Goal: Information Seeking & Learning: Learn about a topic

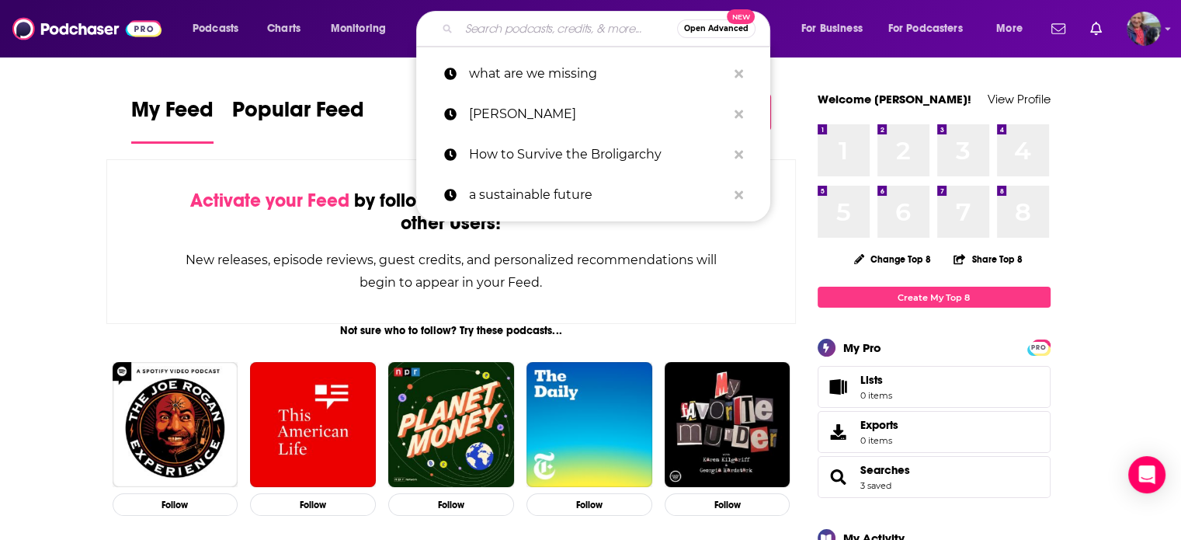
click at [530, 24] on input "Search podcasts, credits, & more..." at bounding box center [568, 28] width 218 height 25
paste input "The Business of Being Brilliant"
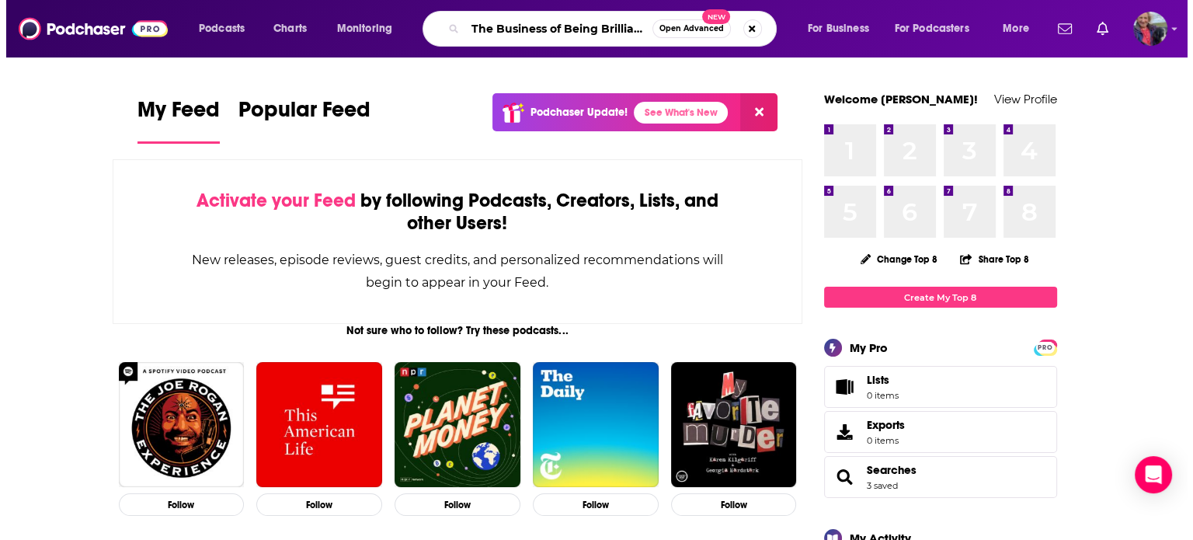
scroll to position [0, 3]
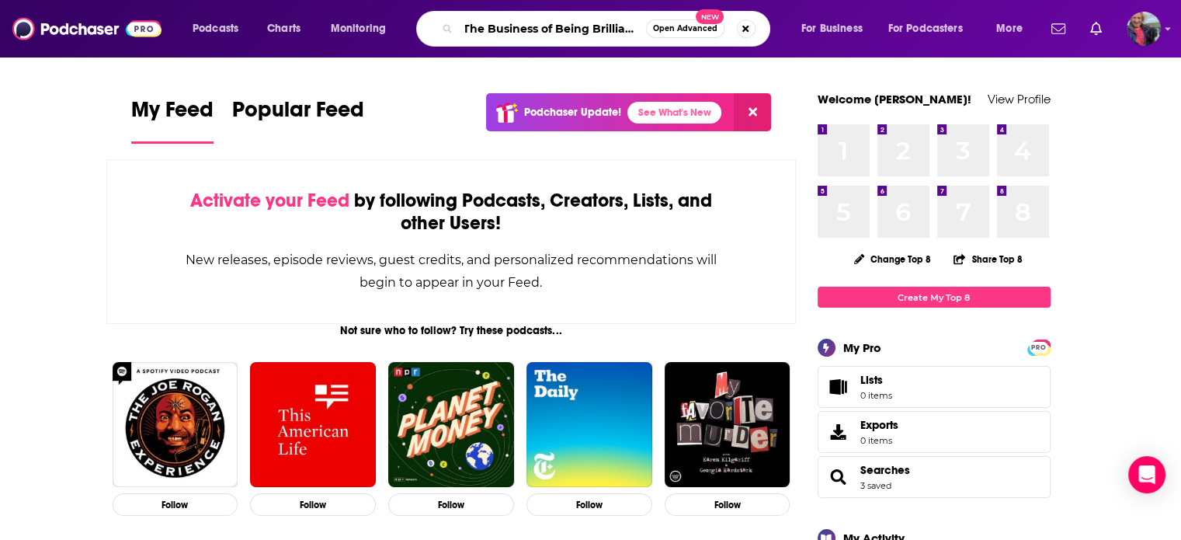
type input "The Business of Being Brilliant"
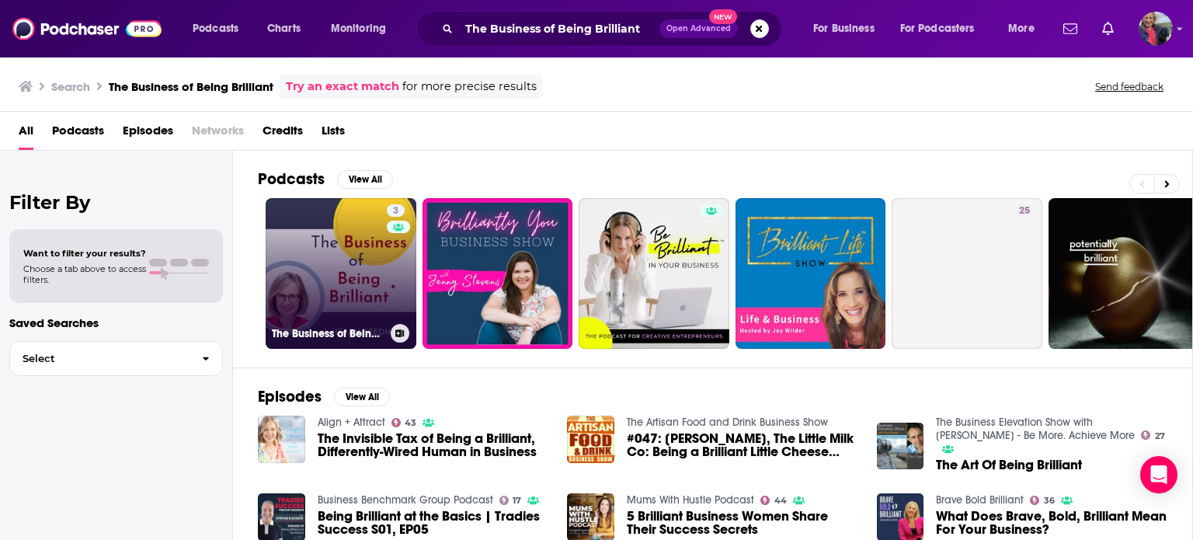
click at [353, 269] on link "3 The Business of Being Brilliant" at bounding box center [341, 273] width 151 height 151
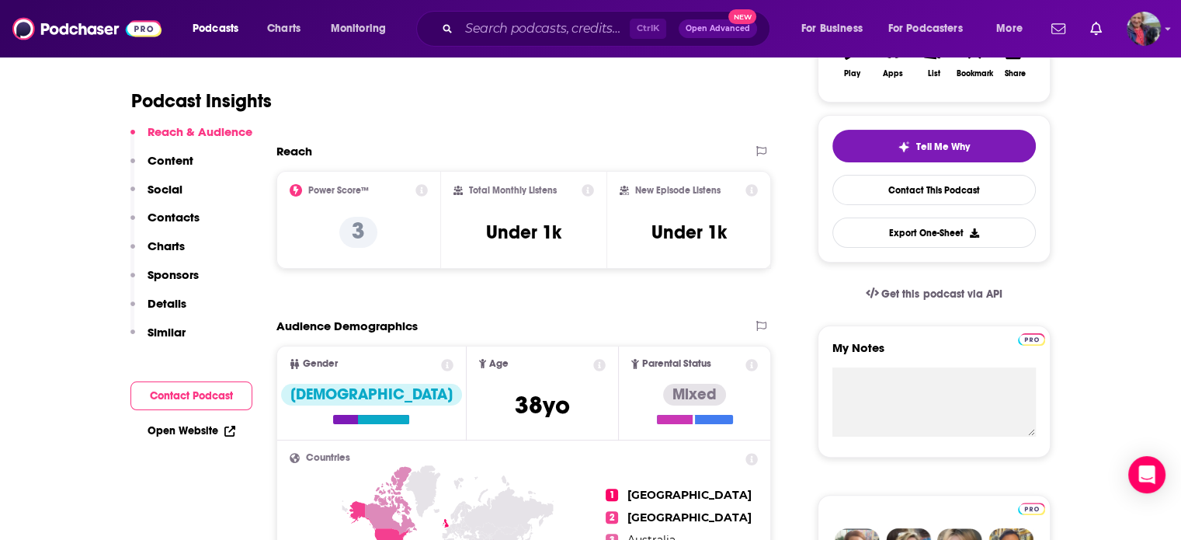
scroll to position [311, 0]
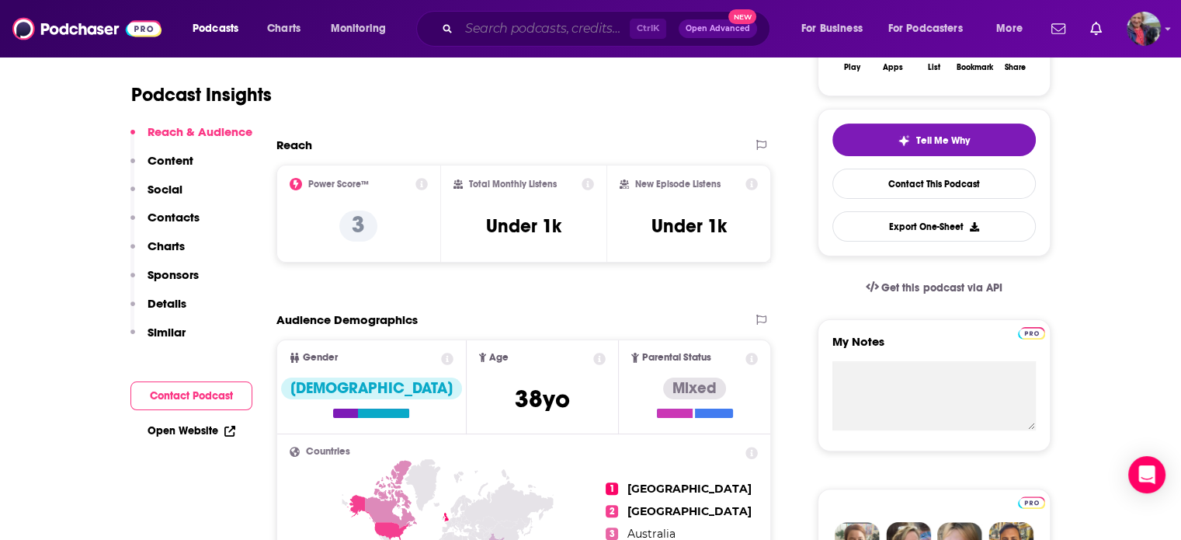
click at [494, 27] on input "Search podcasts, credits, & more..." at bounding box center [544, 28] width 171 height 25
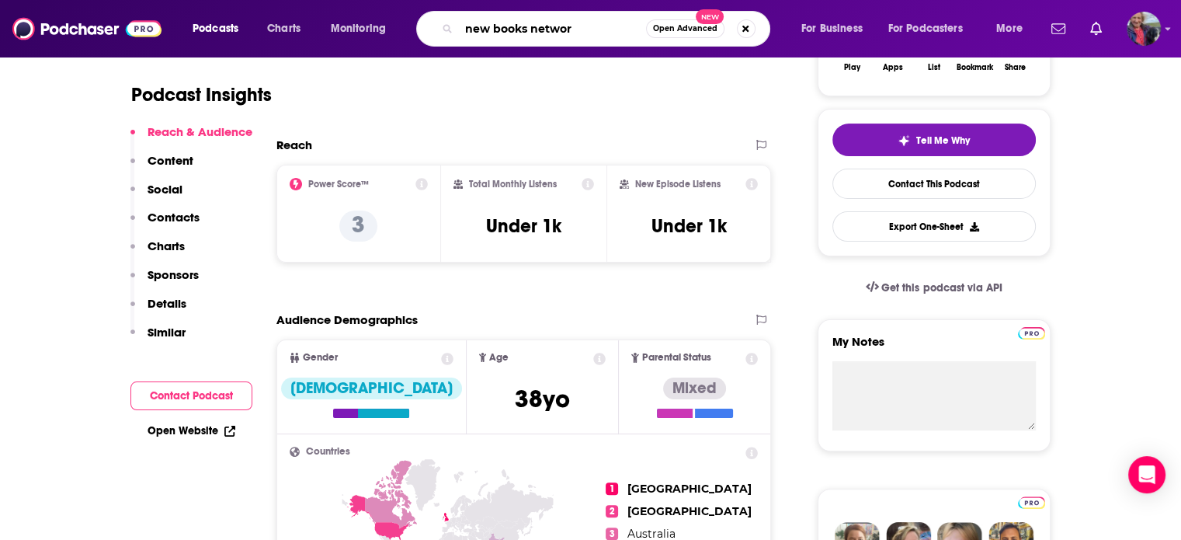
type input "new books network"
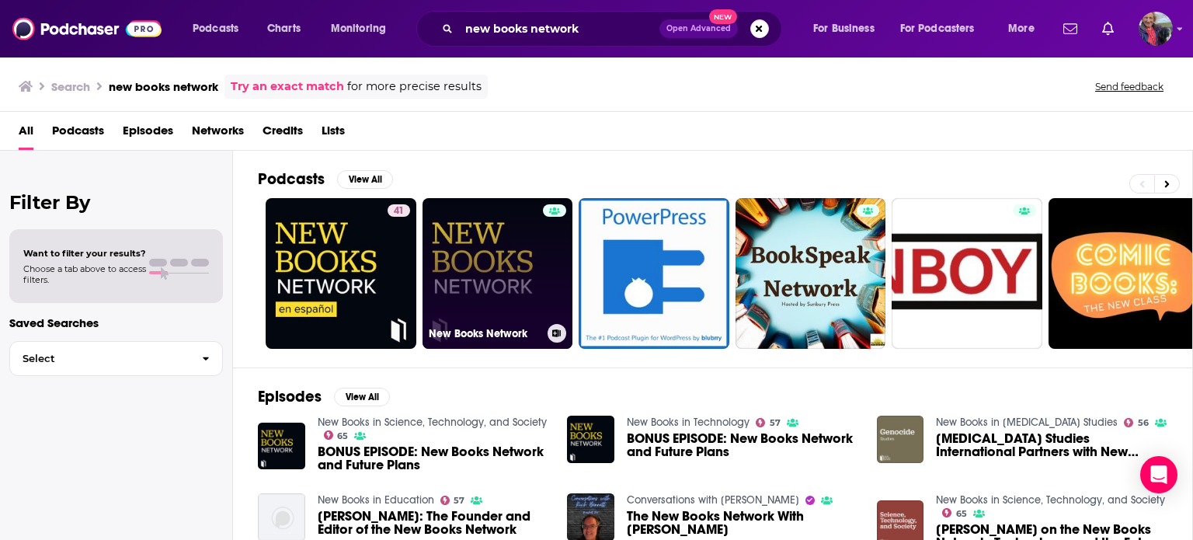
click at [488, 238] on link "New Books Network" at bounding box center [497, 273] width 151 height 151
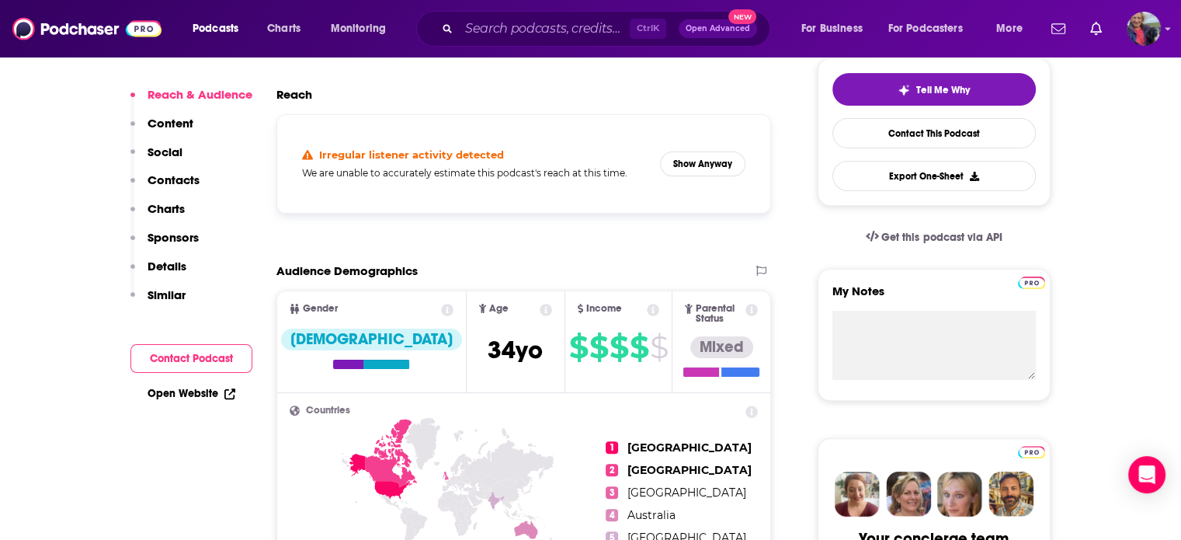
scroll to position [233, 0]
